Goal: Information Seeking & Learning: Learn about a topic

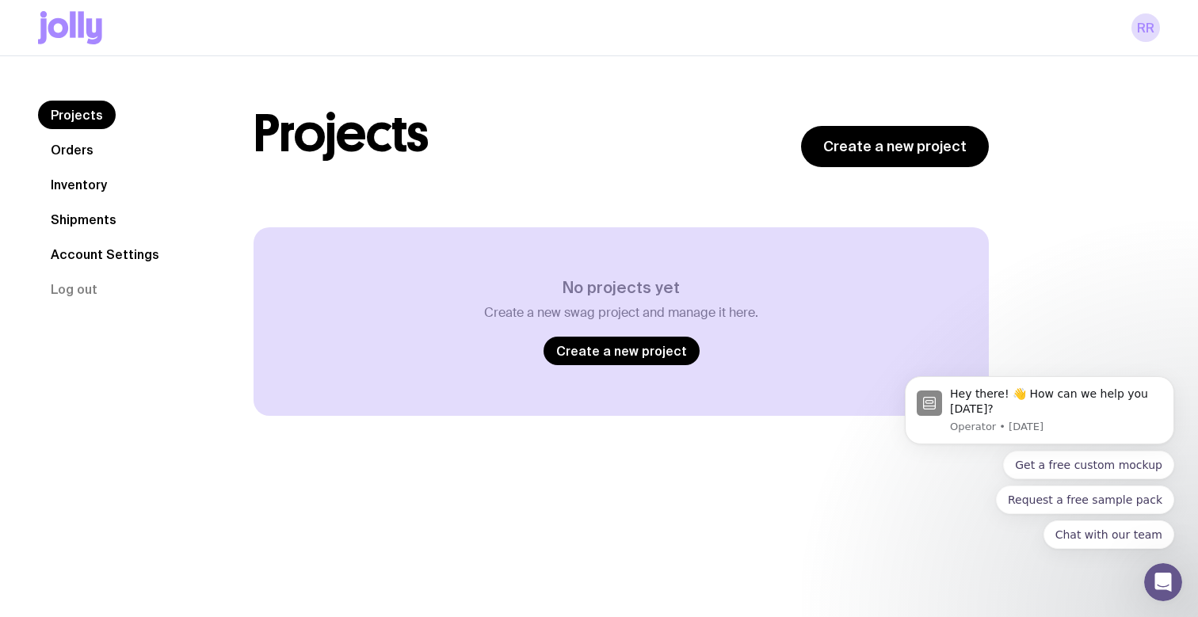
click at [76, 31] on icon at bounding box center [70, 27] width 64 height 33
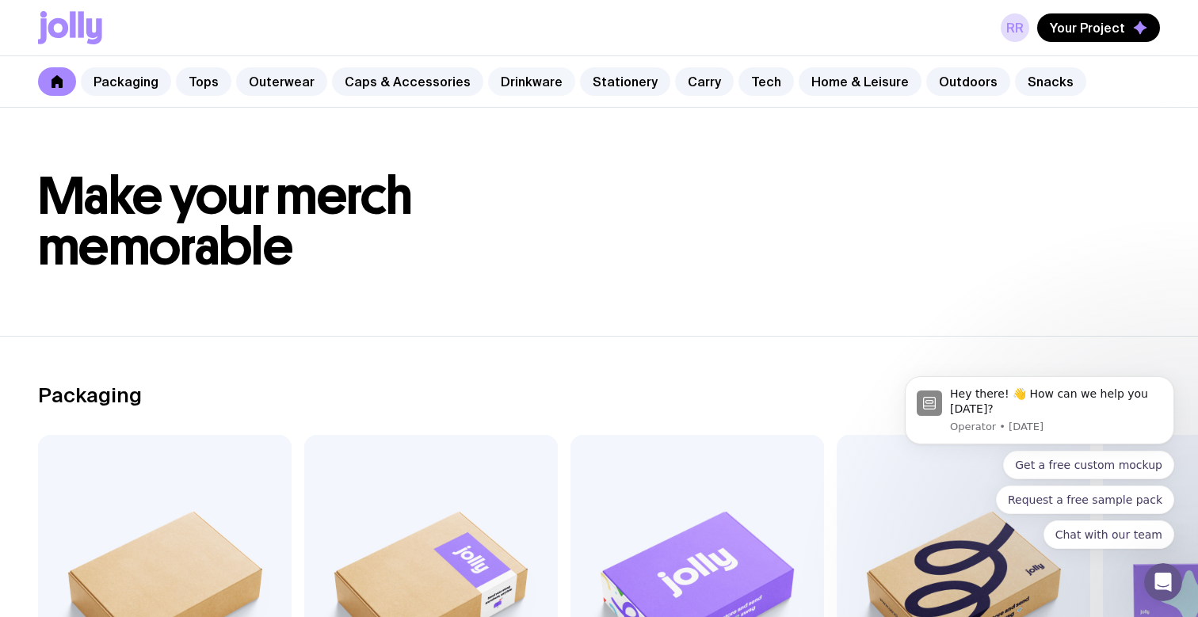
click at [517, 85] on link "Drinkware" at bounding box center [531, 81] width 87 height 29
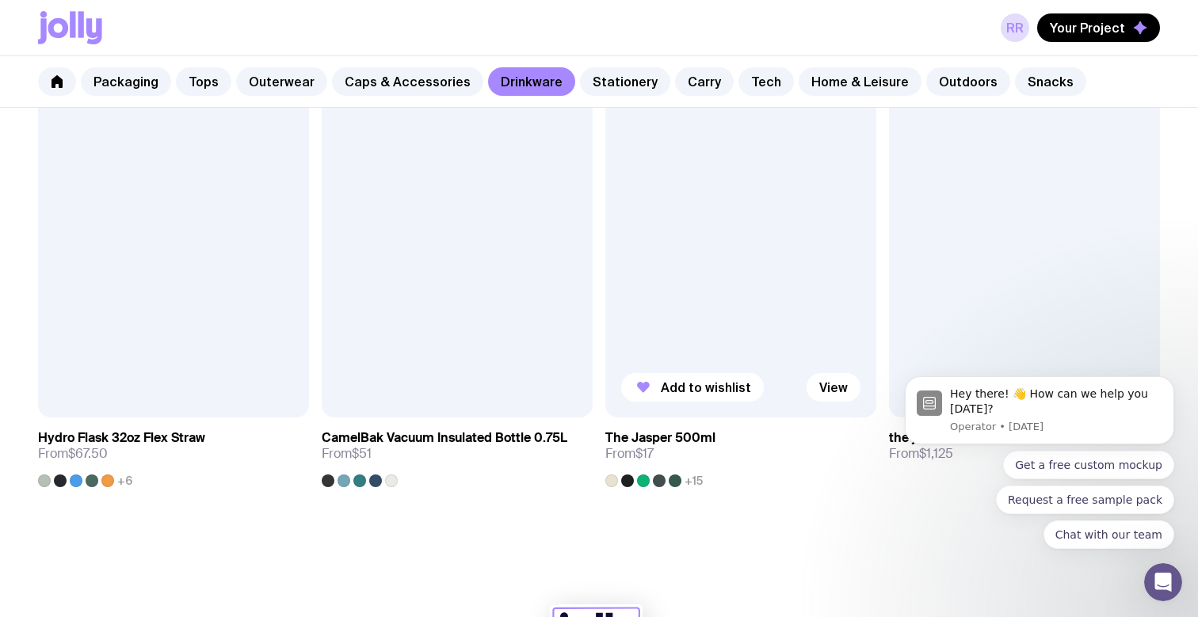
scroll to position [2546, 0]
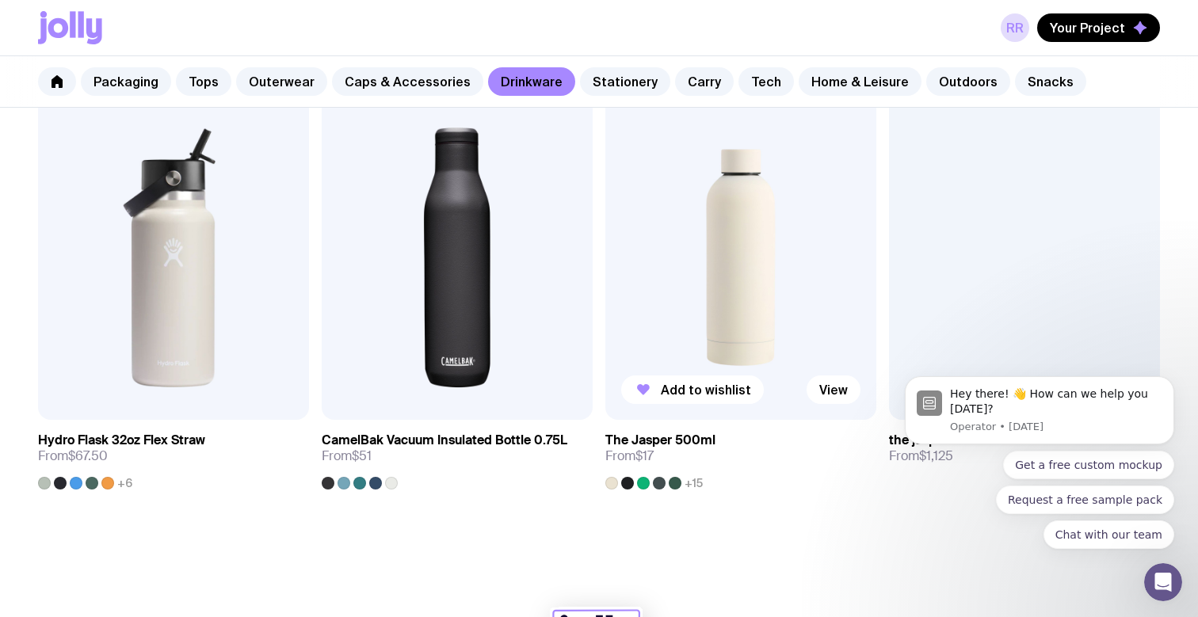
click at [621, 486] on div at bounding box center [627, 483] width 13 height 13
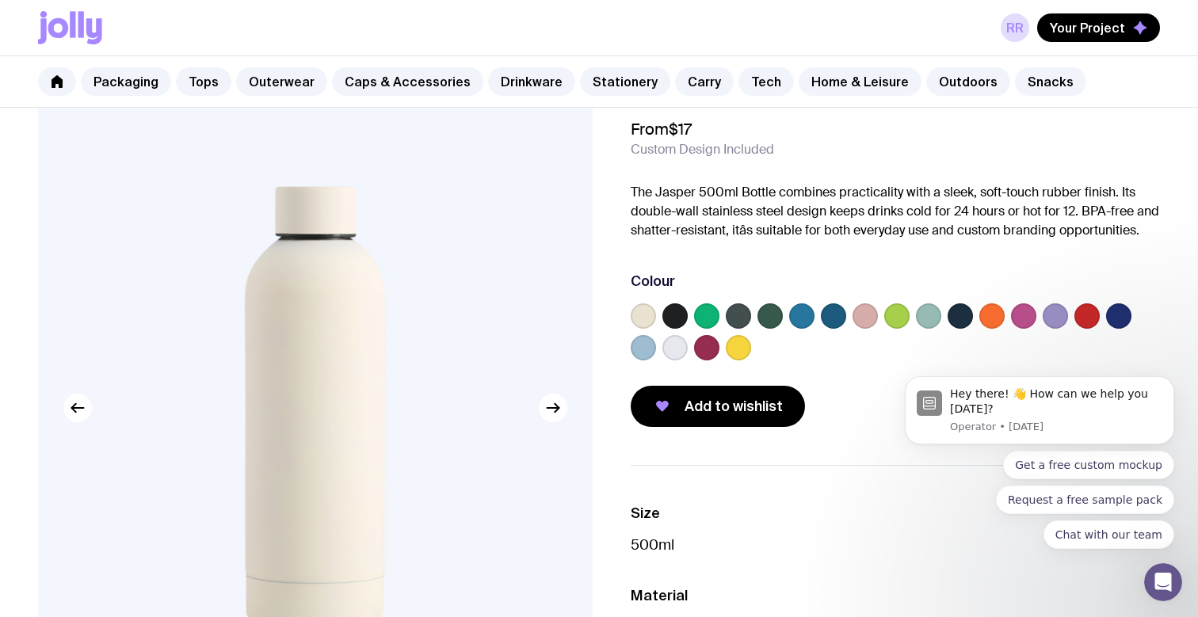
scroll to position [60, 0]
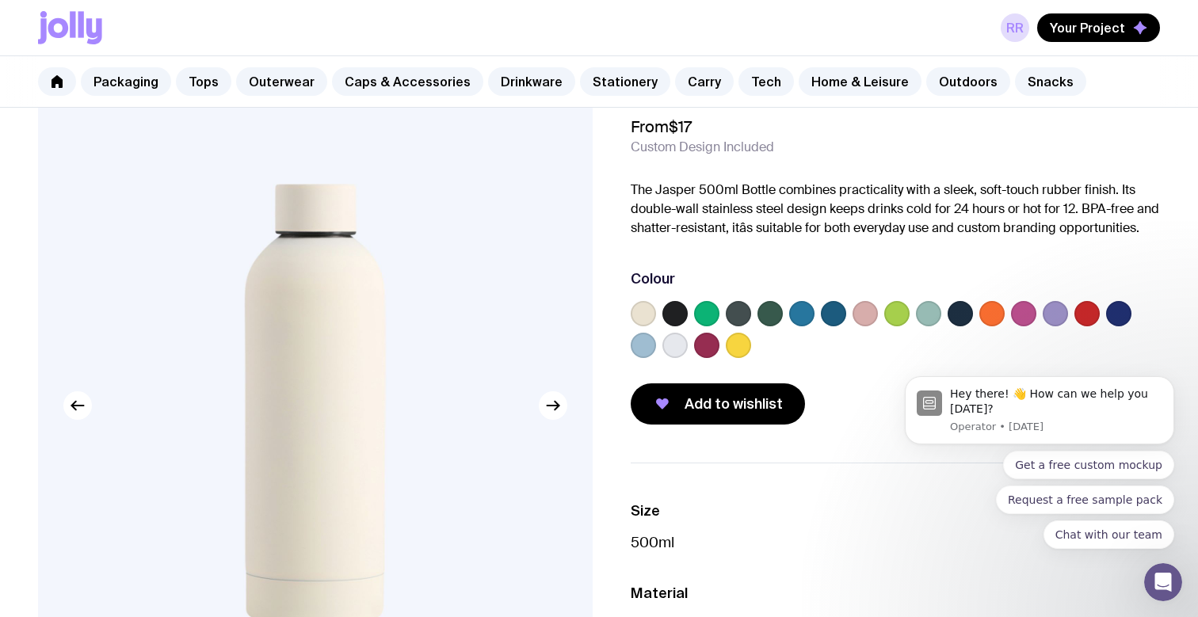
click at [1109, 319] on body "Hey there! 👋 How can we help you [DATE]? Operator • [DATE] Get a free custom mo…" at bounding box center [1039, 414] width 304 height 307
click at [1107, 306] on body "Hey there! 👋 How can we help you [DATE]? Operator • [DATE] Get a free custom mo…" at bounding box center [1039, 414] width 304 height 307
click at [1112, 318] on body "Hey there! 👋 How can we help you [DATE]? Operator • [DATE] Get a free custom mo…" at bounding box center [1039, 414] width 304 height 307
click at [834, 316] on label at bounding box center [833, 313] width 25 height 25
click at [0, 0] on input "radio" at bounding box center [0, 0] width 0 height 0
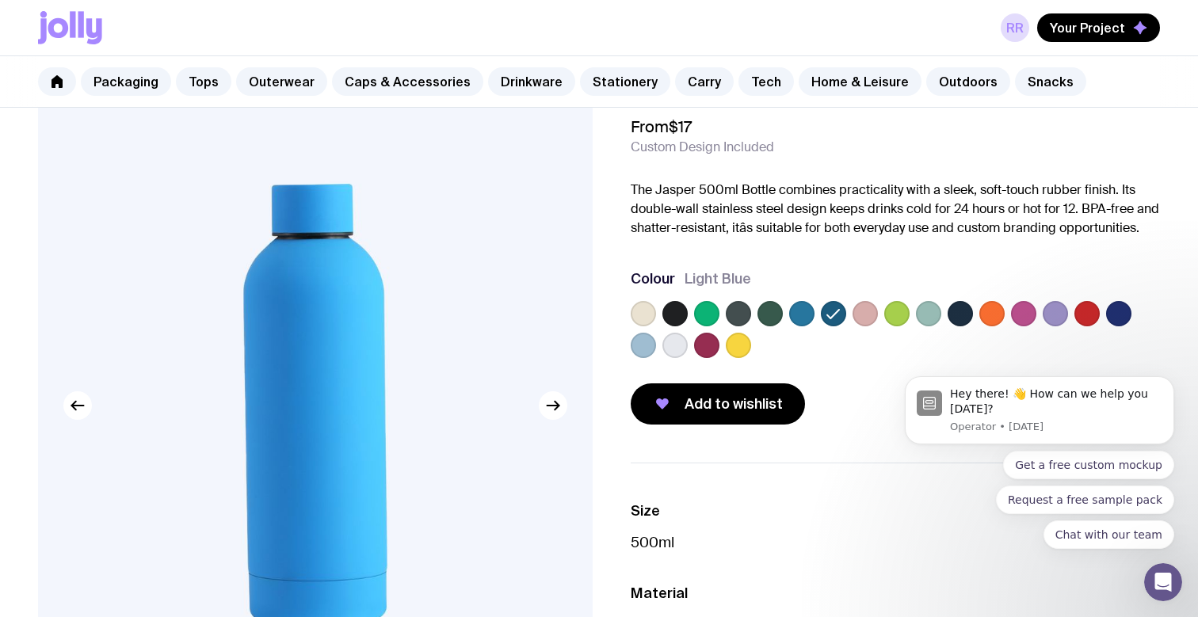
click at [882, 320] on div at bounding box center [895, 332] width 529 height 63
click at [887, 317] on body "Hey there! 👋 How can we help you [DATE]? Operator • [DATE] Get a free custom mo…" at bounding box center [1039, 414] width 304 height 307
click at [923, 315] on body "Hey there! 👋 How can we help you [DATE]? Operator • [DATE] Get a free custom mo…" at bounding box center [1039, 414] width 304 height 307
click at [803, 315] on label at bounding box center [801, 313] width 25 height 25
click at [0, 0] on input "radio" at bounding box center [0, 0] width 0 height 0
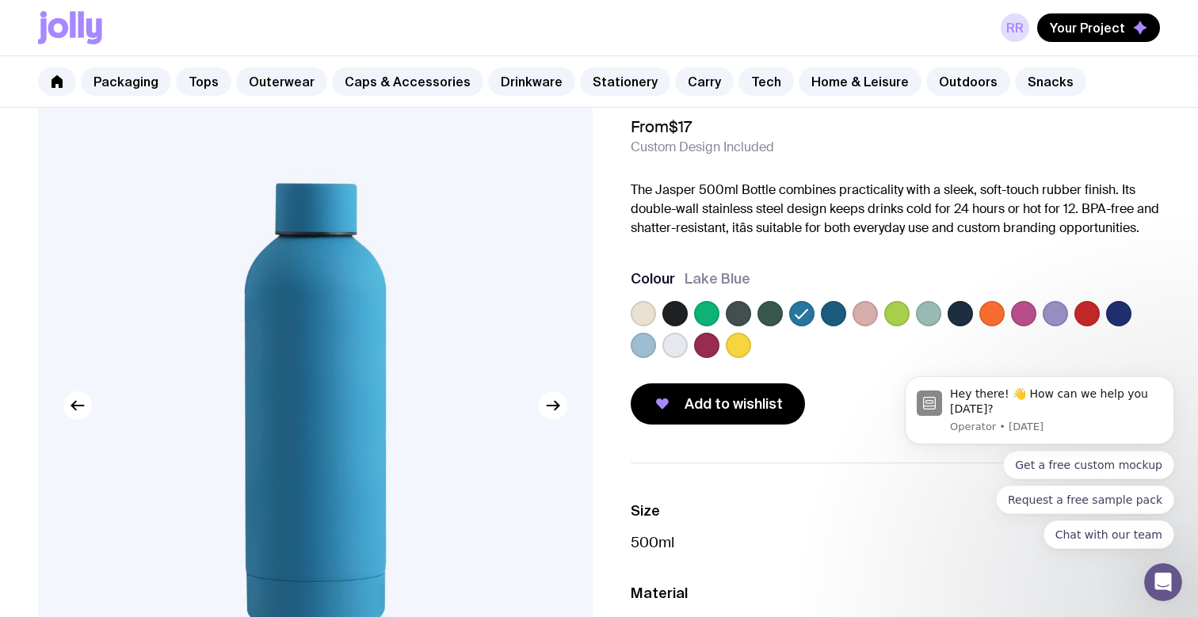
click at [779, 58] on div "Packaging Tops Outerwear Caps & Accessories Drinkware Stationery Carry Tech Hom…" at bounding box center [599, 81] width 1198 height 51
click at [268, 85] on link "Outerwear" at bounding box center [281, 81] width 91 height 29
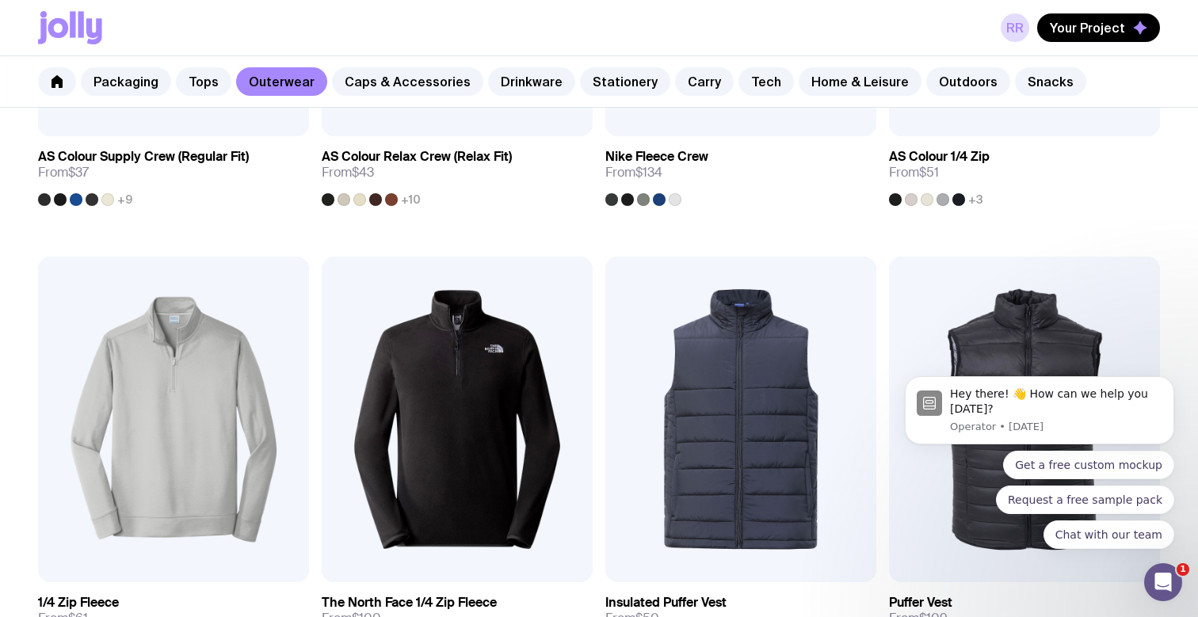
scroll to position [503, 0]
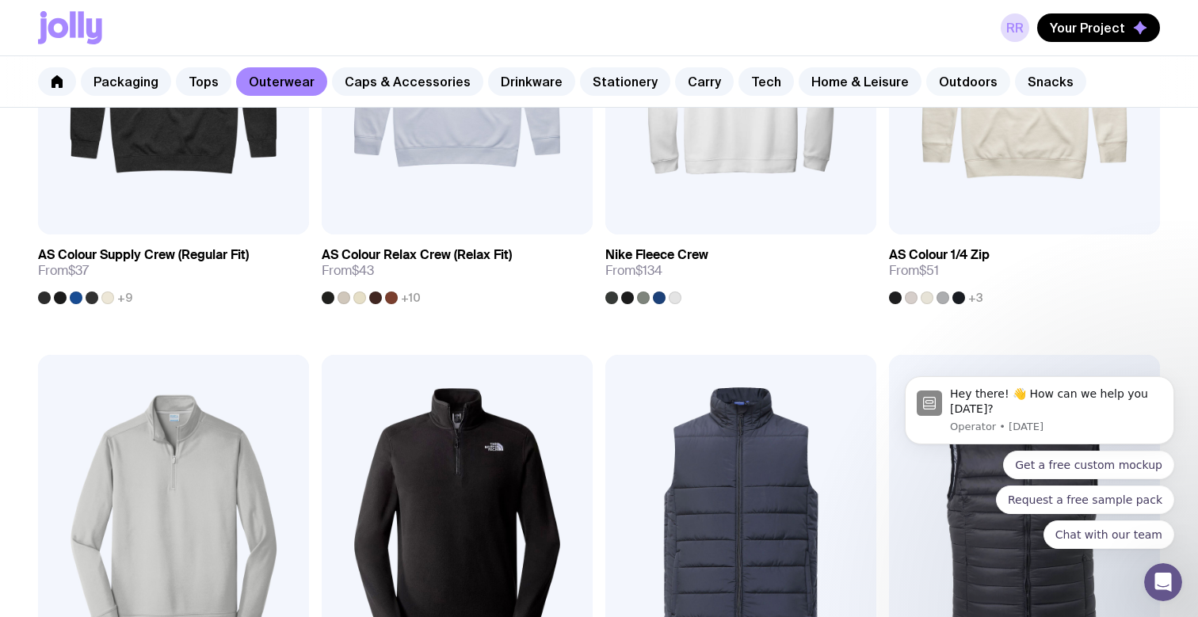
click at [936, 78] on link "Outdoors" at bounding box center [968, 81] width 84 height 29
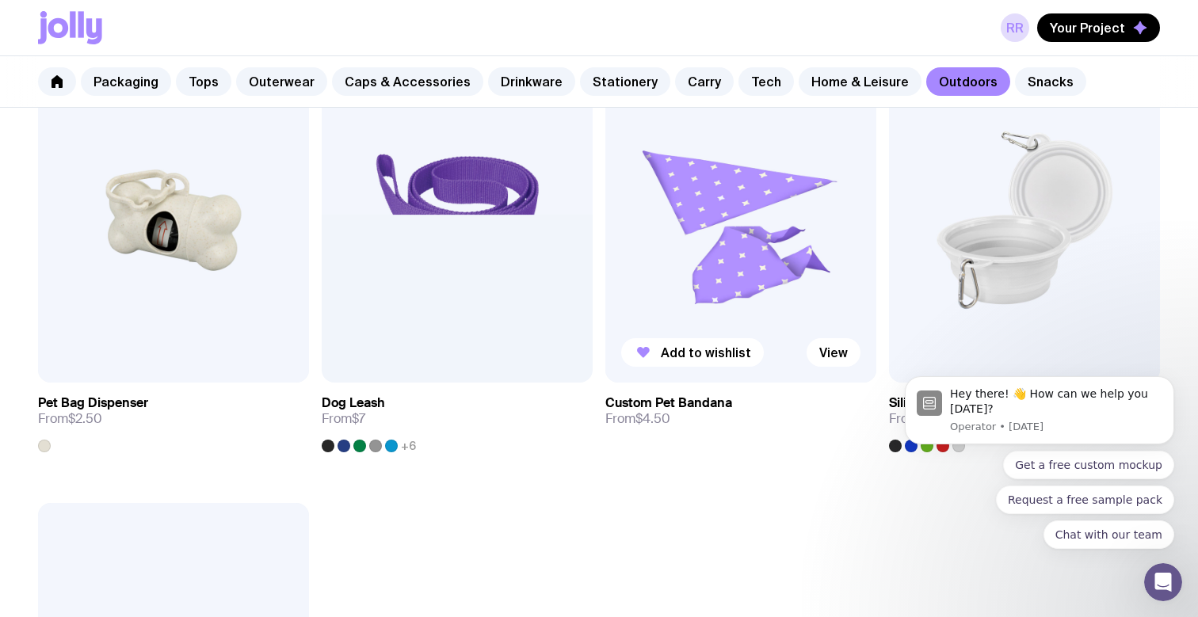
scroll to position [2160, 0]
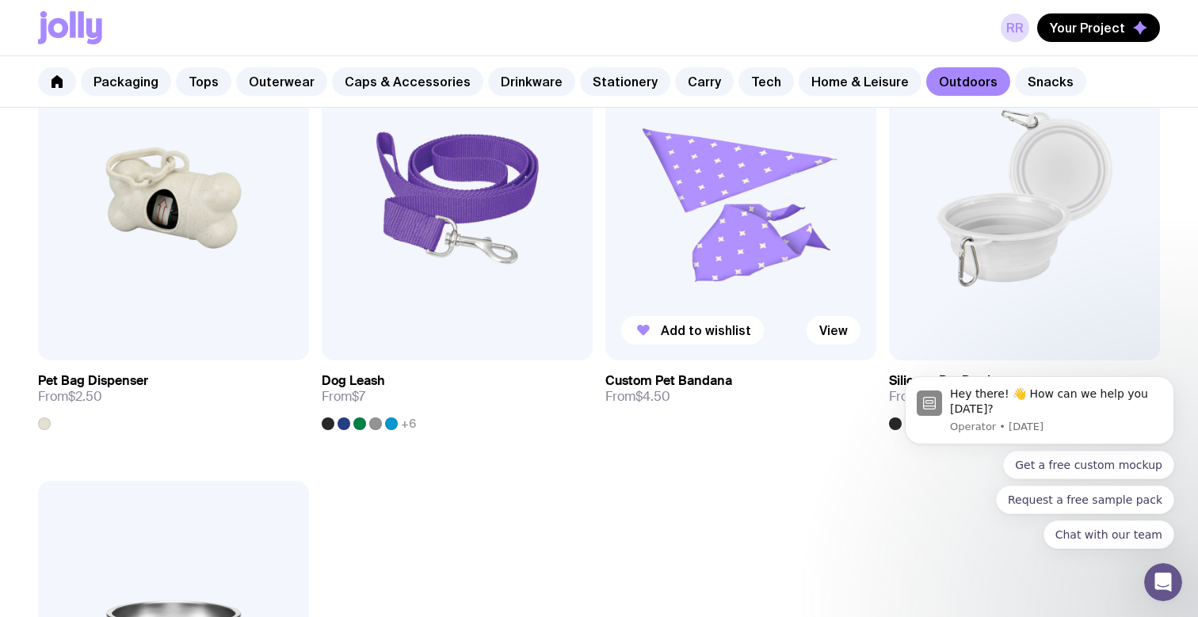
click at [668, 296] on img at bounding box center [740, 198] width 271 height 325
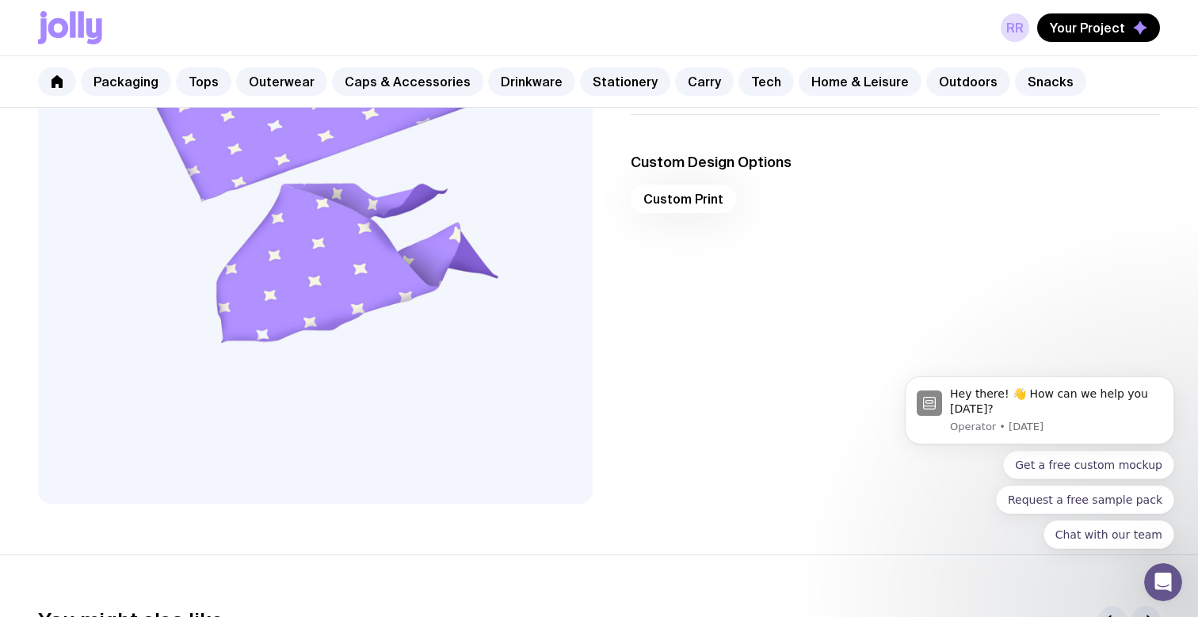
scroll to position [229, 0]
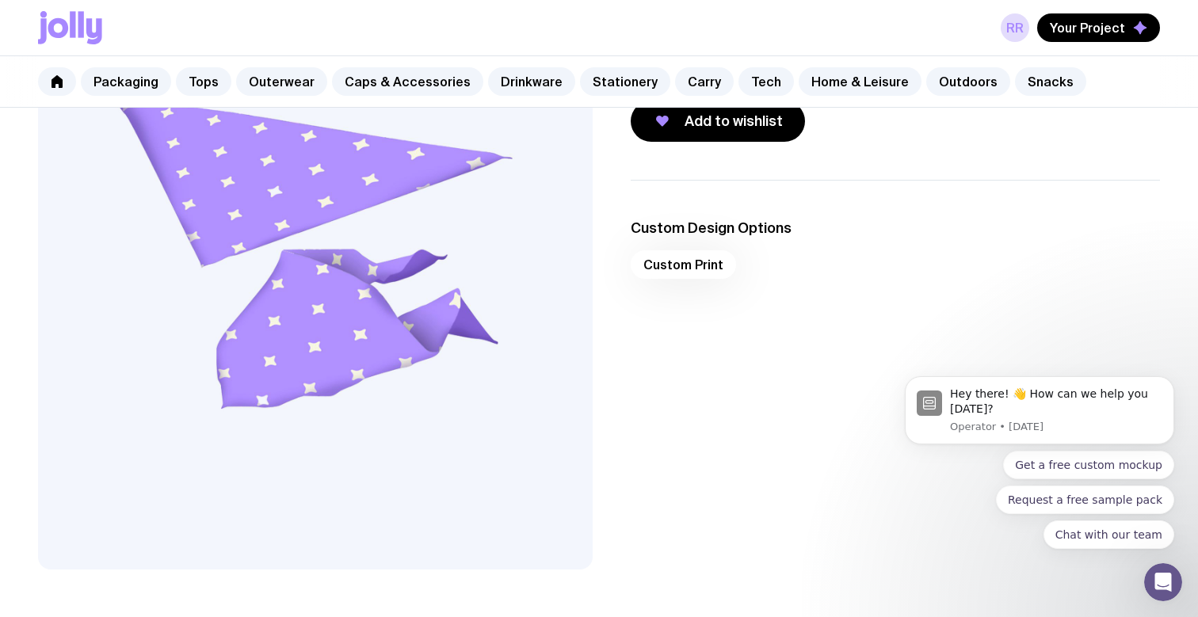
click at [701, 270] on div "Custom Print" at bounding box center [895, 269] width 529 height 38
click at [692, 231] on h3 "Custom Design Options" at bounding box center [895, 228] width 529 height 19
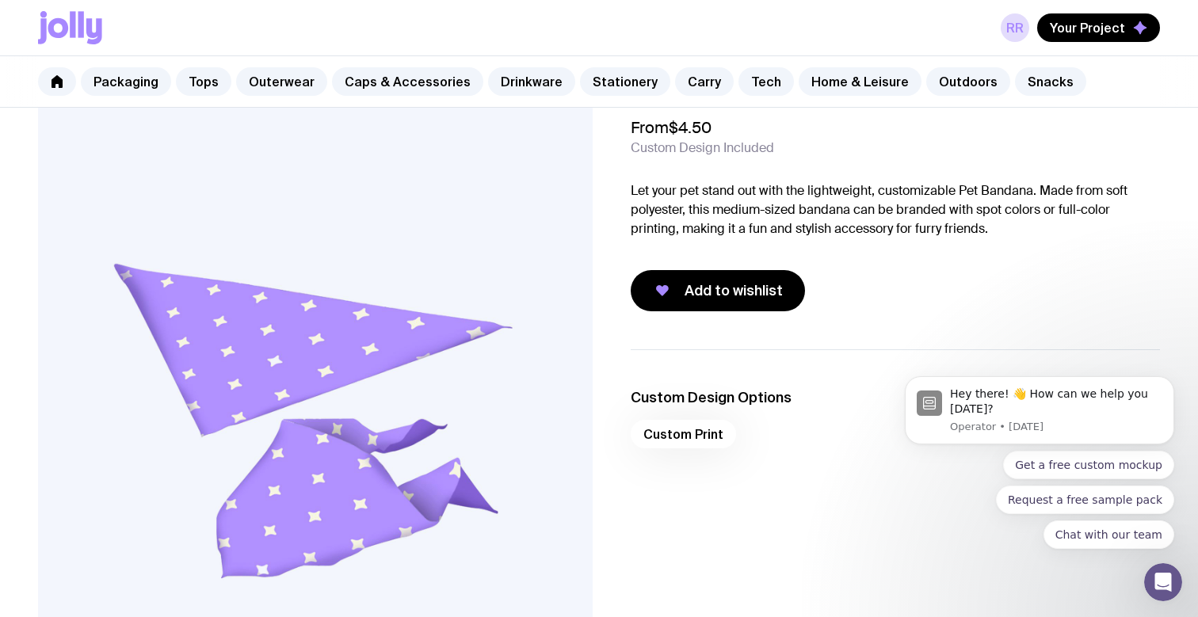
scroll to position [0, 0]
